Goal: Task Accomplishment & Management: Complete application form

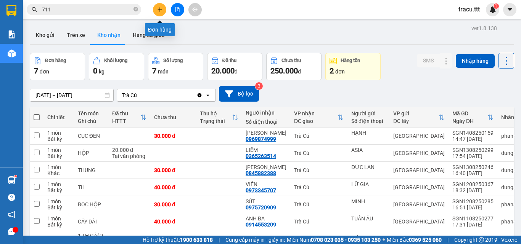
click at [158, 11] on icon "plus" at bounding box center [159, 9] width 5 height 5
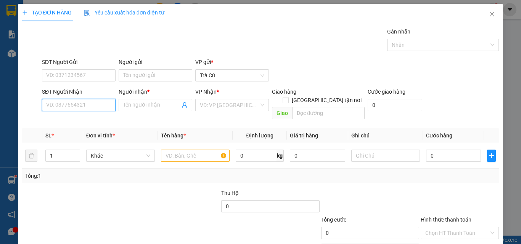
click at [82, 106] on input "SĐT Người Nhận" at bounding box center [79, 105] width 74 height 12
type input "0909461887"
click at [102, 124] on div "0909461887 - ANH 9" at bounding box center [78, 120] width 64 height 8
type input "ANH 9"
type input "0909461887"
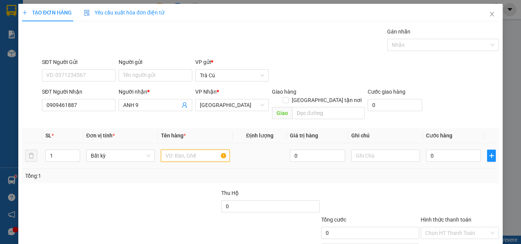
click at [207, 151] on input "text" at bounding box center [195, 156] width 69 height 12
type input "TH"
type input "2"
click at [75, 152] on span "up" at bounding box center [76, 154] width 5 height 5
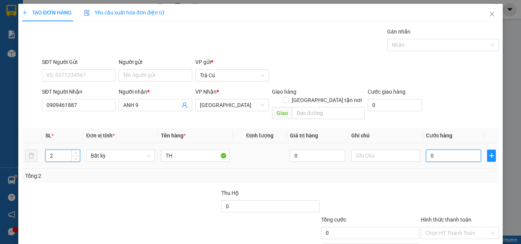
click at [453, 150] on input "0" at bounding box center [453, 156] width 55 height 12
type input "7"
type input "70"
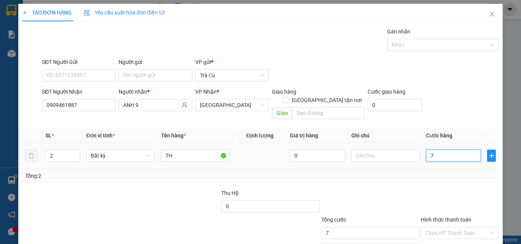
type input "70"
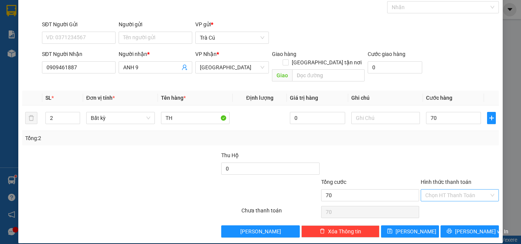
type input "70.000"
drag, startPoint x: 459, startPoint y: 183, endPoint x: 461, endPoint y: 189, distance: 5.8
click at [459, 190] on input "Hình thức thanh toán" at bounding box center [457, 195] width 64 height 11
click at [463, 201] on div "Tại văn phòng" at bounding box center [455, 202] width 68 height 8
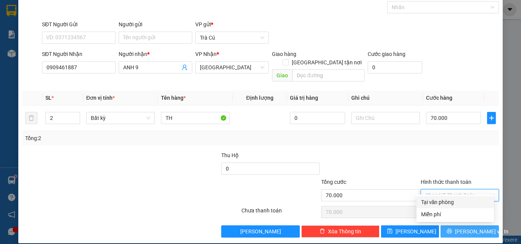
type input "0"
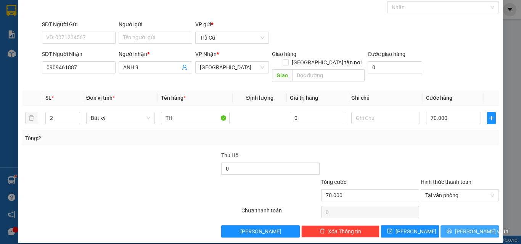
click at [461, 228] on span "[PERSON_NAME] và In" at bounding box center [481, 232] width 53 height 8
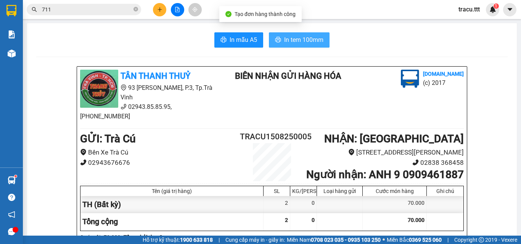
click at [304, 44] on span "In tem 100mm" at bounding box center [303, 40] width 39 height 10
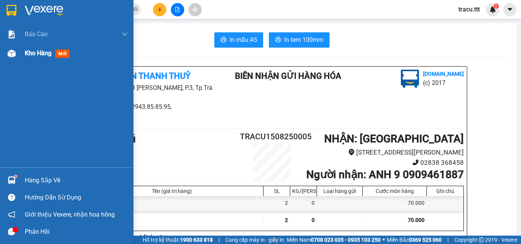
click at [34, 58] on div "Kho hàng mới" at bounding box center [49, 53] width 48 height 10
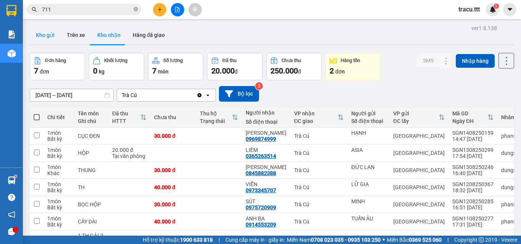
click at [44, 40] on button "Kho gửi" at bounding box center [45, 35] width 31 height 18
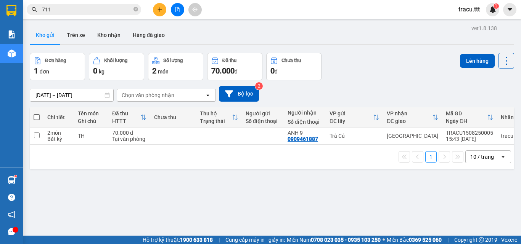
click at [38, 118] on span at bounding box center [37, 117] width 6 height 6
click at [37, 114] on input "checkbox" at bounding box center [37, 114] width 0 height 0
checkbox input "true"
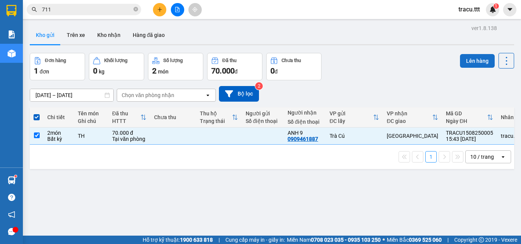
click at [468, 61] on button "Lên hàng" at bounding box center [477, 61] width 35 height 14
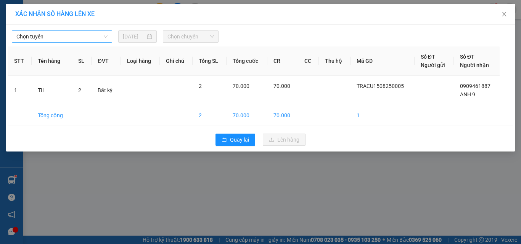
click at [86, 40] on span "Chọn tuyến" at bounding box center [61, 36] width 91 height 11
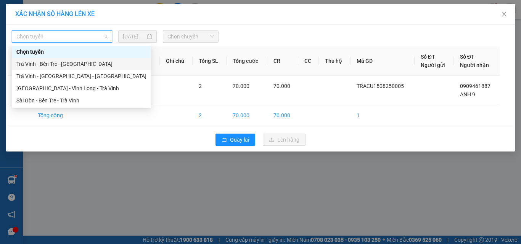
click at [79, 67] on div "Trà Vinh - Bến Tre - [GEOGRAPHIC_DATA]" at bounding box center [81, 64] width 130 height 8
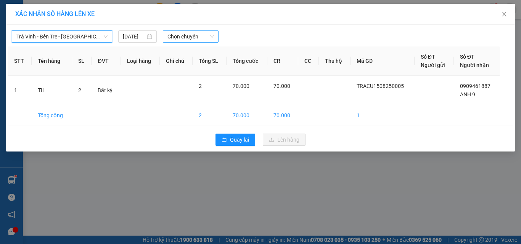
click at [175, 39] on span "Chọn chuyến" at bounding box center [190, 36] width 47 height 11
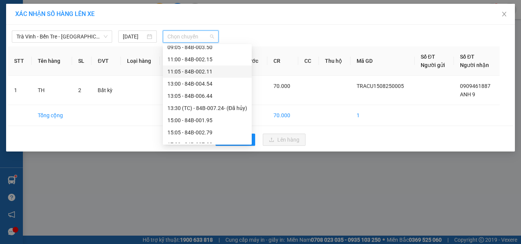
scroll to position [153, 0]
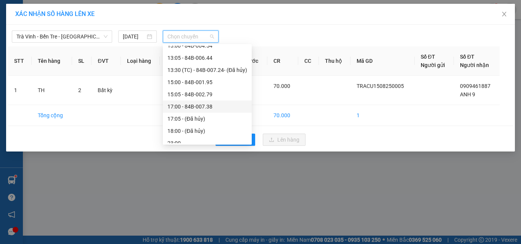
click at [193, 109] on div "17:00 - 84B-007.38" at bounding box center [207, 107] width 80 height 8
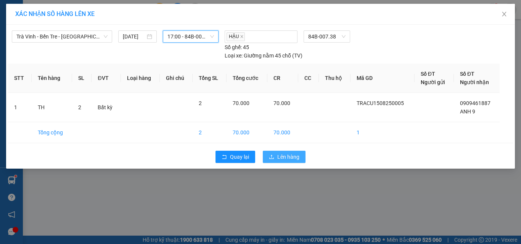
click at [281, 154] on span "Lên hàng" at bounding box center [288, 157] width 22 height 8
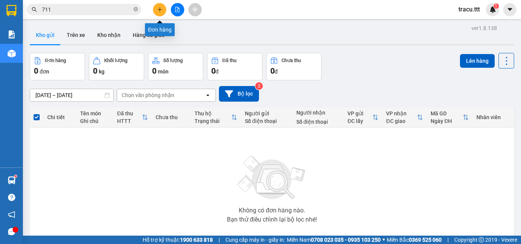
click at [164, 11] on button at bounding box center [159, 9] width 13 height 13
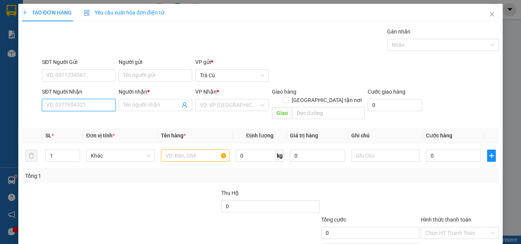
click at [87, 110] on input "SĐT Người Nhận" at bounding box center [79, 105] width 74 height 12
type input "0948284575"
click at [141, 103] on input "Người nhận *" at bounding box center [151, 105] width 57 height 8
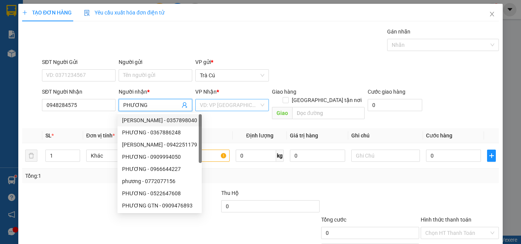
type input "PHƯƠNG"
click at [222, 107] on input "search" at bounding box center [229, 105] width 59 height 11
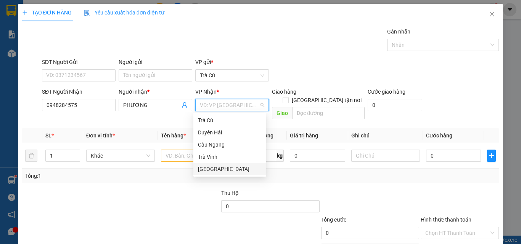
click at [218, 167] on div "[GEOGRAPHIC_DATA]" at bounding box center [230, 169] width 64 height 8
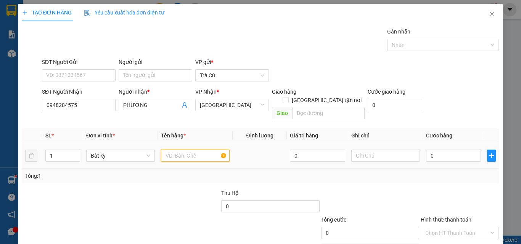
click at [180, 150] on input "text" at bounding box center [195, 156] width 69 height 12
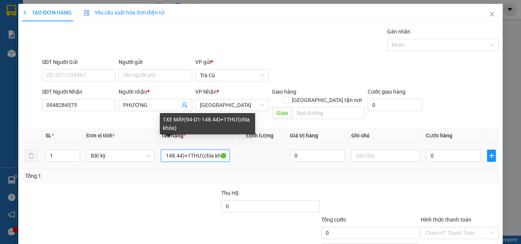
scroll to position [0, 40]
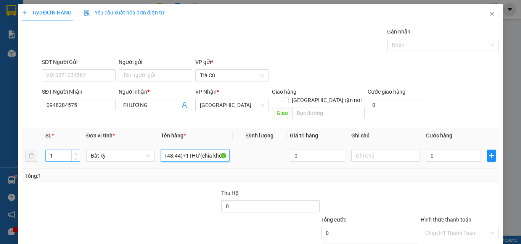
type input "1XE MÁY(94-D1-148.44)+1THƯ(chìa khóa)"
type input "2"
click at [77, 152] on span "up" at bounding box center [76, 154] width 5 height 5
click at [466, 150] on input "0" at bounding box center [453, 156] width 55 height 12
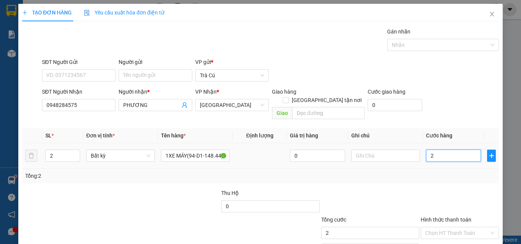
type input "2"
type input "25"
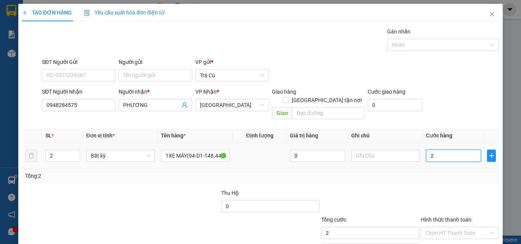
type input "25"
type input "250"
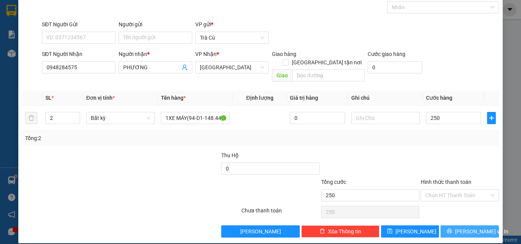
type input "250.000"
click at [467, 228] on span "[PERSON_NAME] và In" at bounding box center [481, 232] width 53 height 8
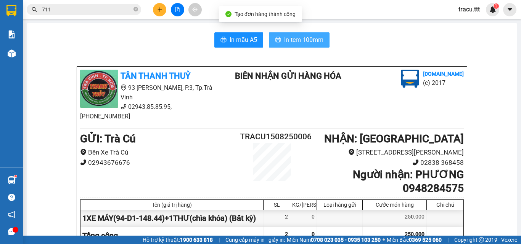
click at [323, 42] on button "In tem 100mm" at bounding box center [299, 39] width 61 height 15
